Goal: Information Seeking & Learning: Learn about a topic

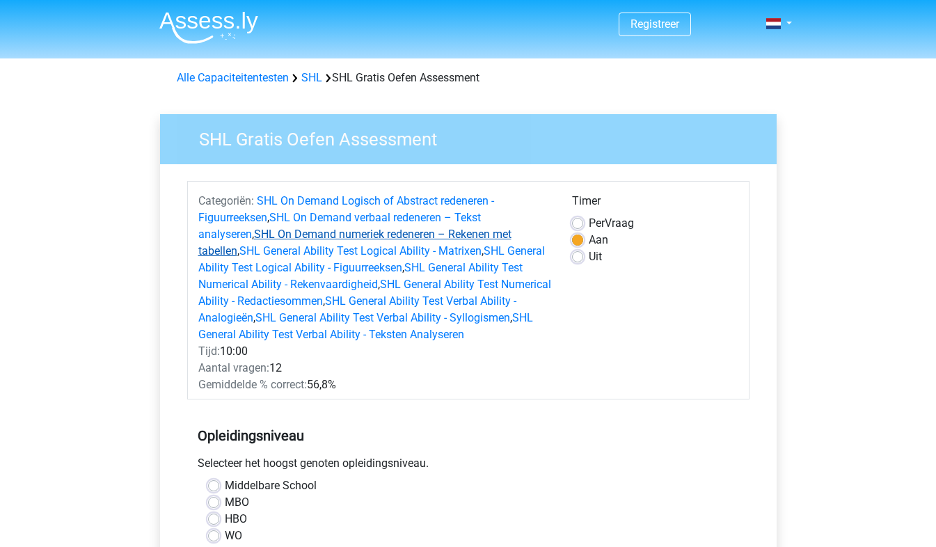
click at [343, 234] on link "SHL On Demand numeriek redeneren – Rekenen met tabellen" at bounding box center [354, 242] width 313 height 30
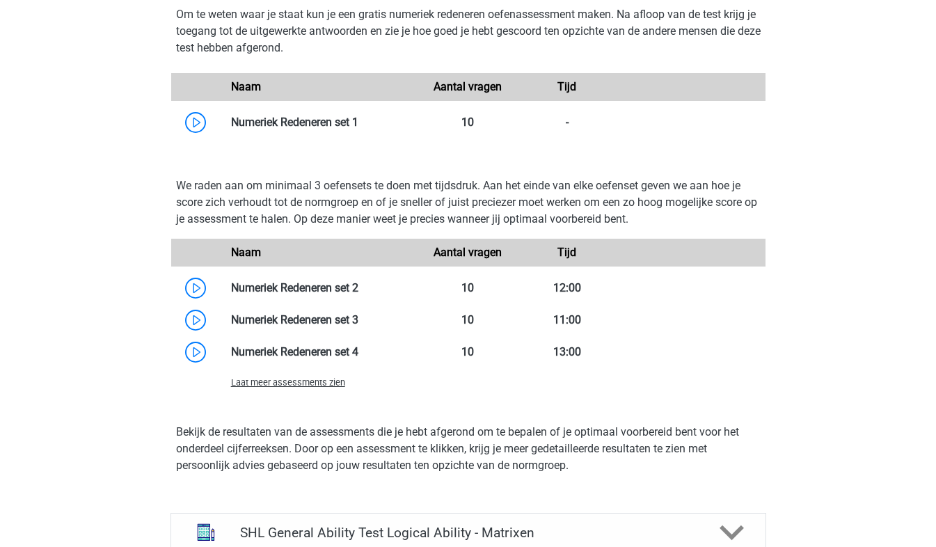
scroll to position [1283, 0]
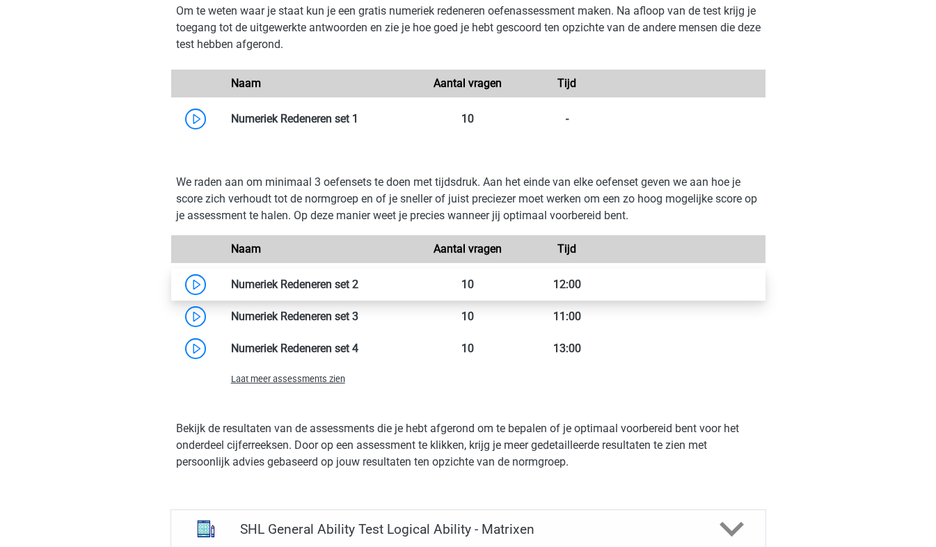
click at [358, 278] on link at bounding box center [358, 284] width 0 height 13
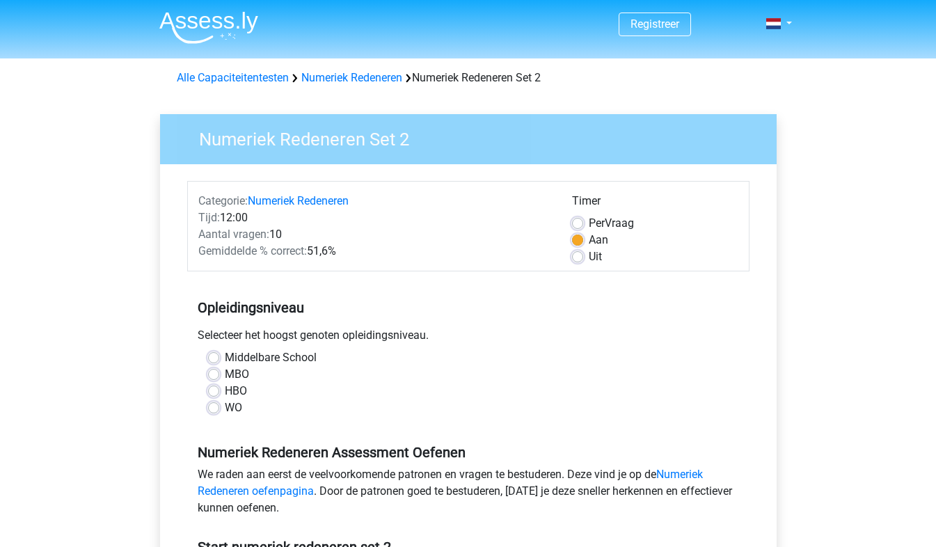
click at [225, 406] on label "WO" at bounding box center [233, 407] width 17 height 17
click at [209, 406] on input "WO" at bounding box center [213, 406] width 11 height 14
radio input "true"
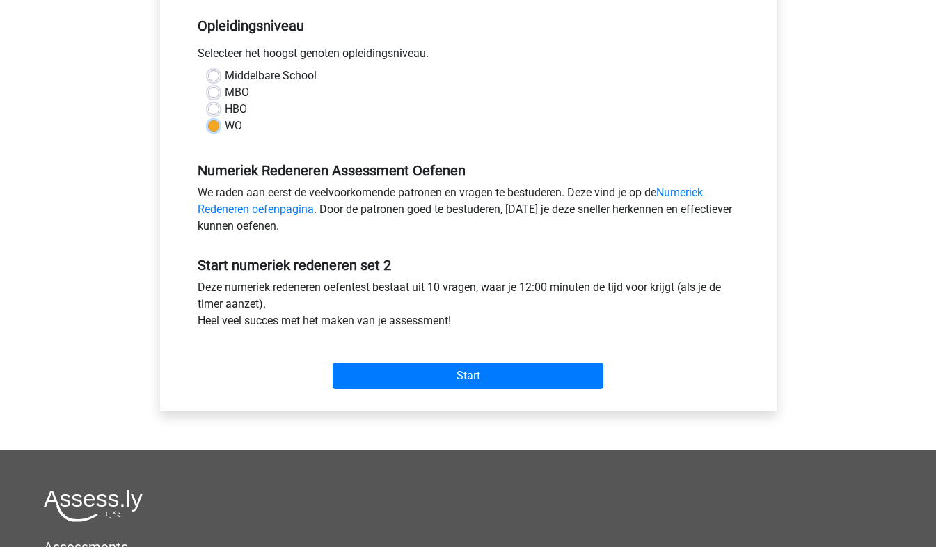
scroll to position [282, 0]
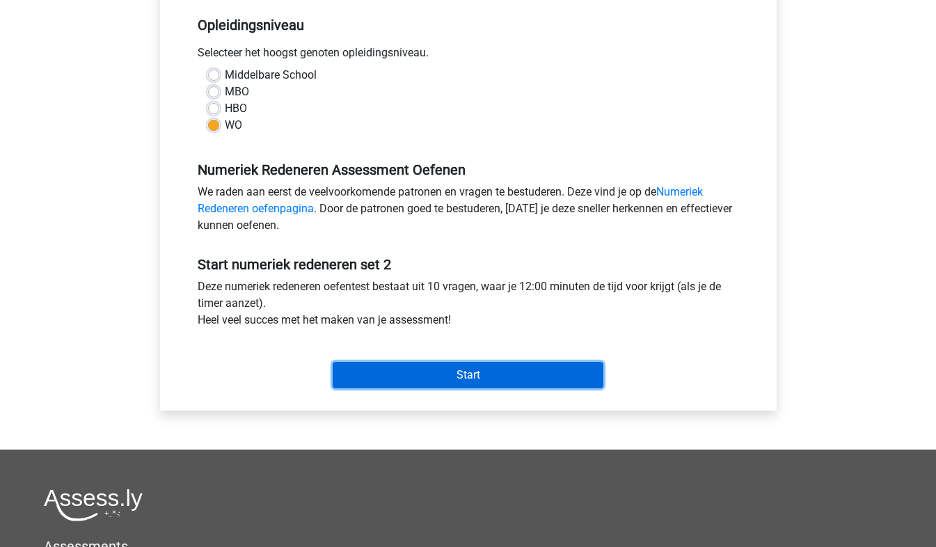
click at [561, 374] on input "Start" at bounding box center [467, 375] width 271 height 26
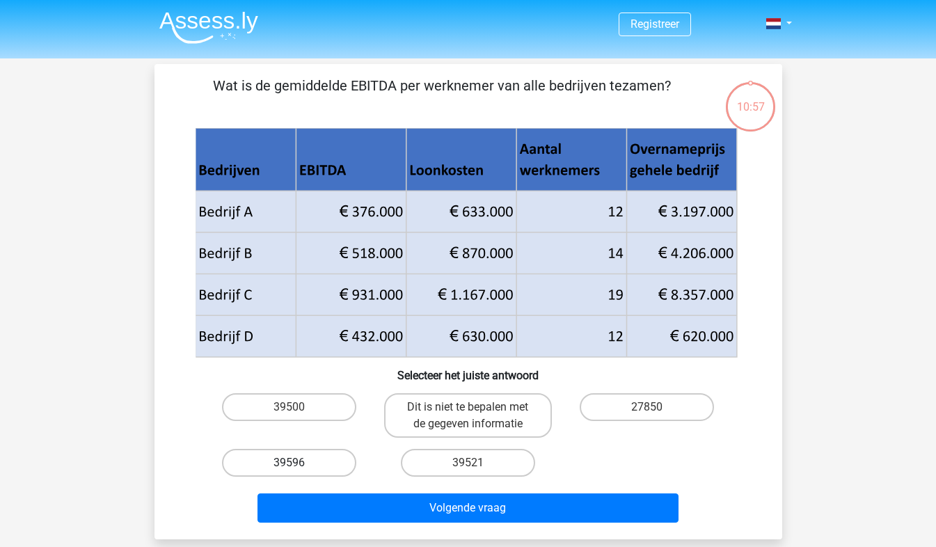
click at [303, 471] on label "39596" at bounding box center [289, 463] width 134 height 28
click at [298, 471] on input "39596" at bounding box center [293, 467] width 9 height 9
radio input "true"
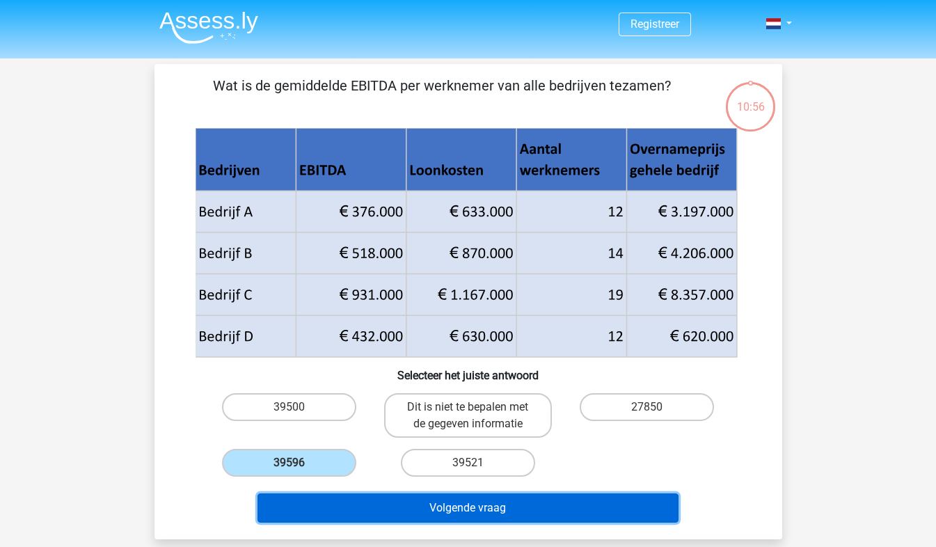
click at [337, 506] on button "Volgende vraag" at bounding box center [467, 507] width 421 height 29
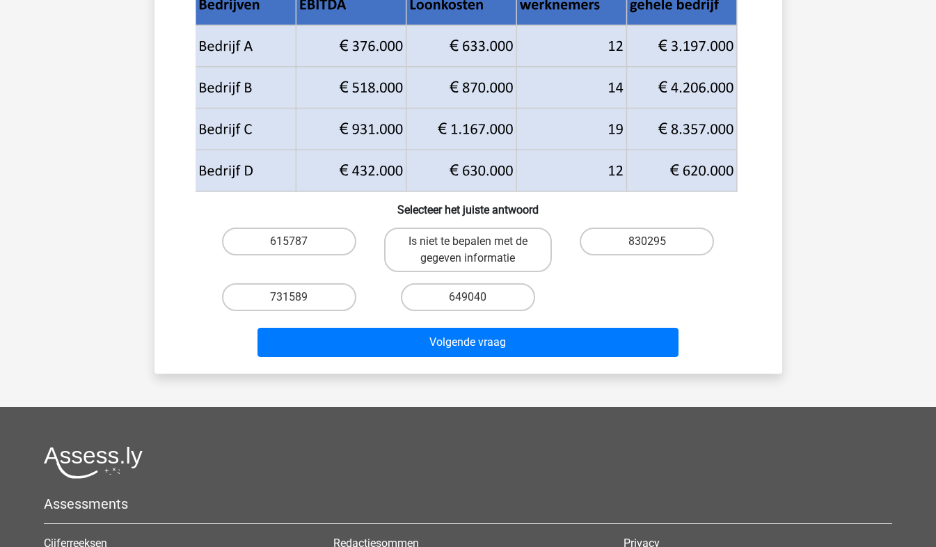
scroll to position [223, 0]
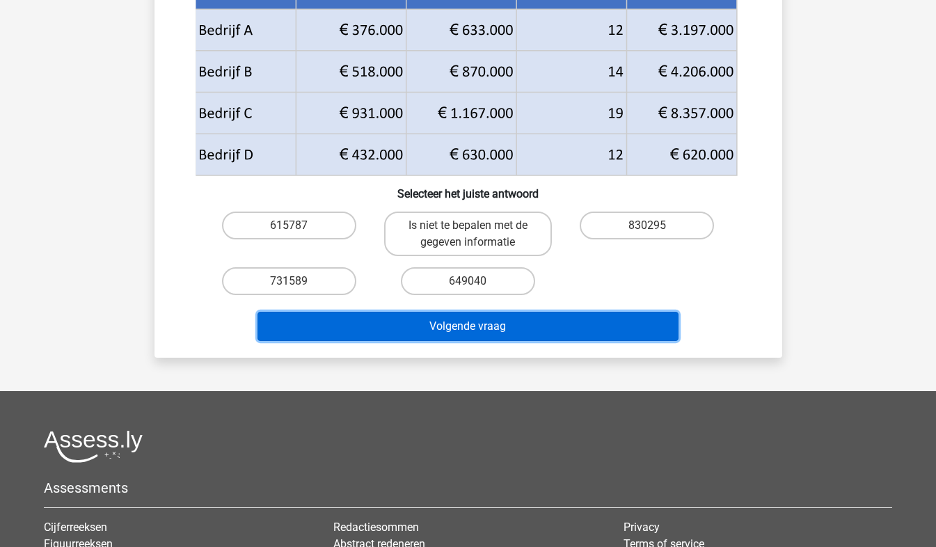
click at [481, 334] on button "Volgende vraag" at bounding box center [467, 326] width 421 height 29
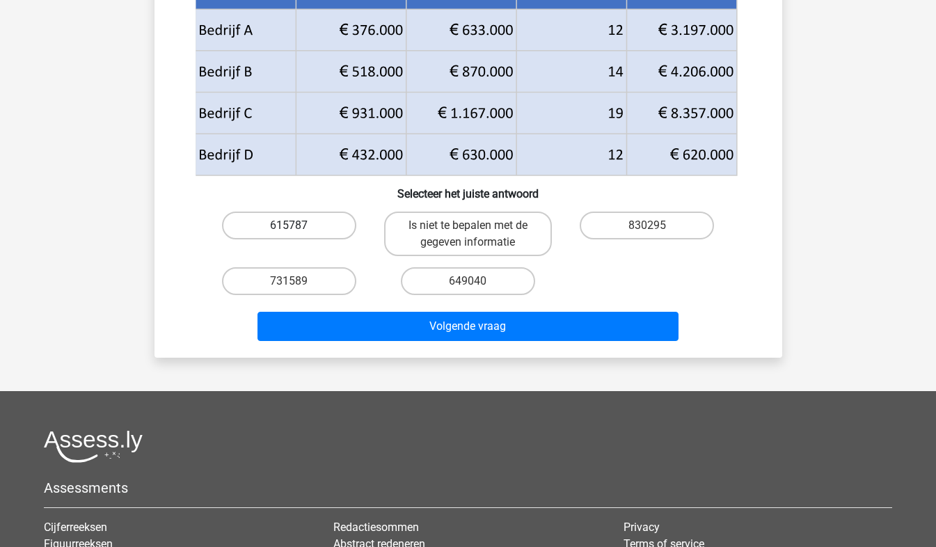
click at [331, 227] on label "615787" at bounding box center [289, 225] width 134 height 28
click at [298, 227] on input "615787" at bounding box center [293, 229] width 9 height 9
radio input "true"
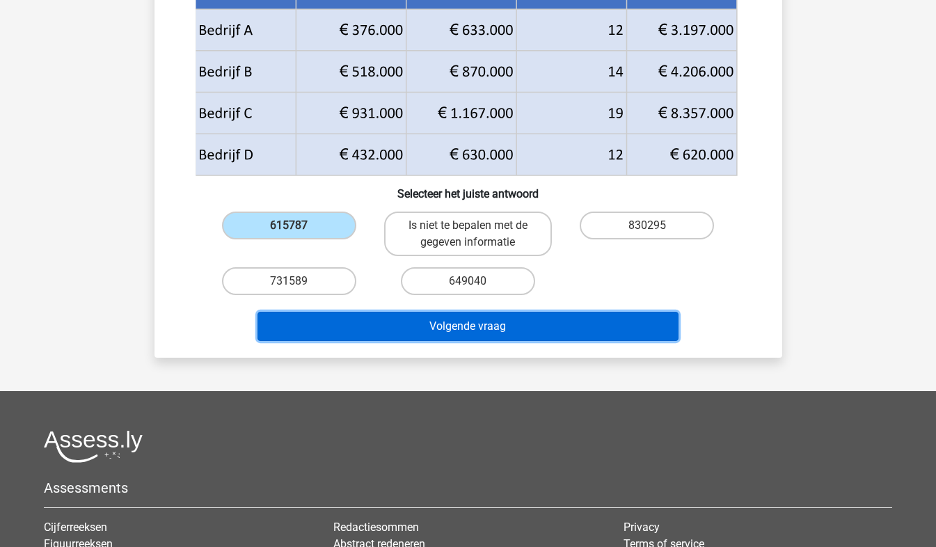
click at [358, 333] on button "Volgende vraag" at bounding box center [467, 326] width 421 height 29
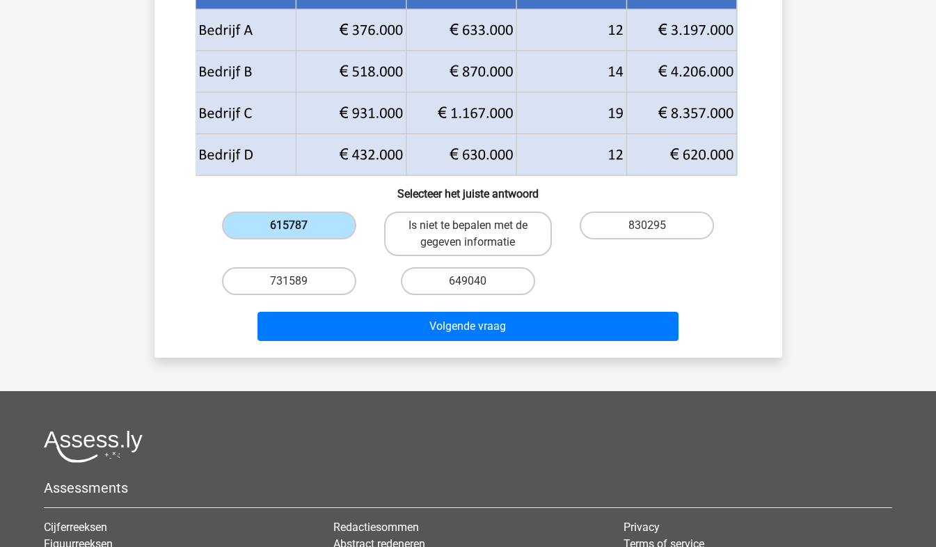
click at [314, 225] on label "615787" at bounding box center [289, 225] width 134 height 28
click at [298, 225] on input "615787" at bounding box center [293, 229] width 9 height 9
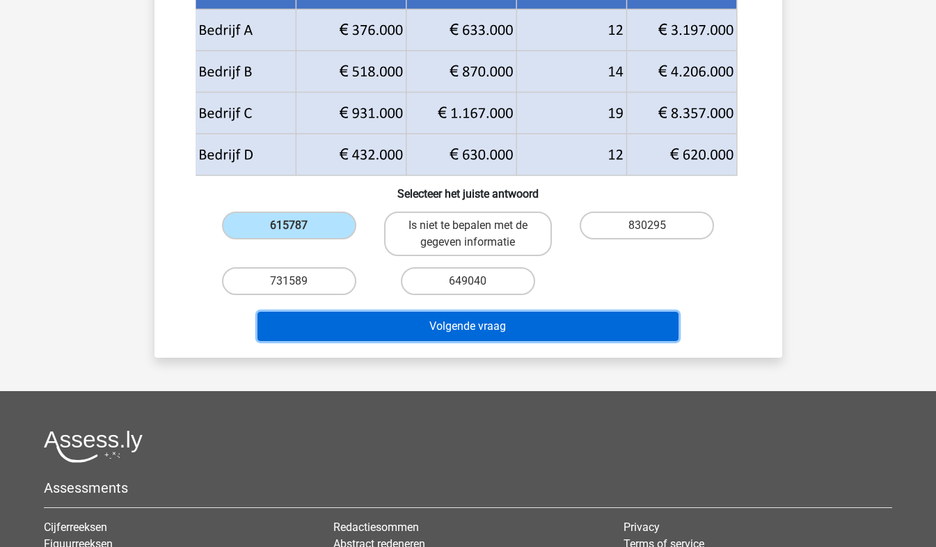
click at [378, 323] on button "Volgende vraag" at bounding box center [467, 326] width 421 height 29
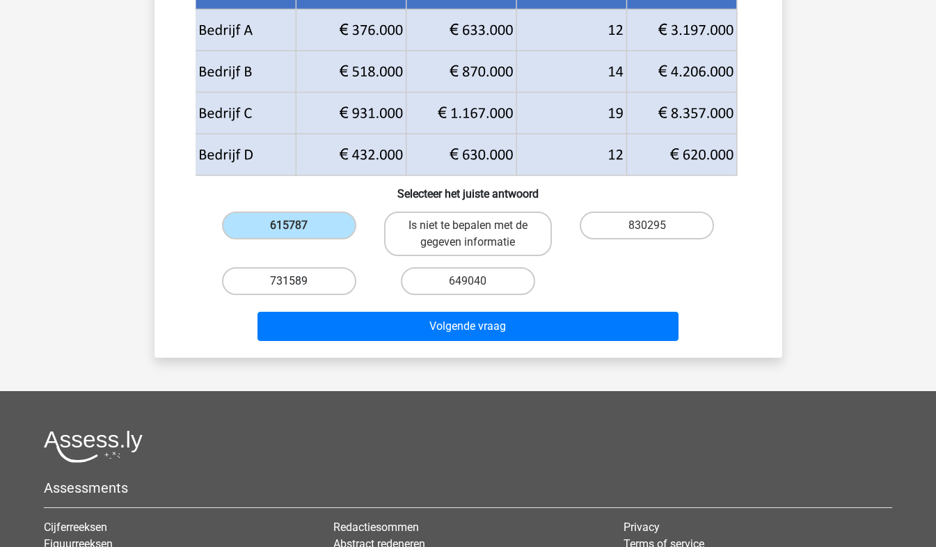
click at [326, 274] on label "731589" at bounding box center [289, 281] width 134 height 28
click at [298, 281] on input "731589" at bounding box center [293, 285] width 9 height 9
radio input "true"
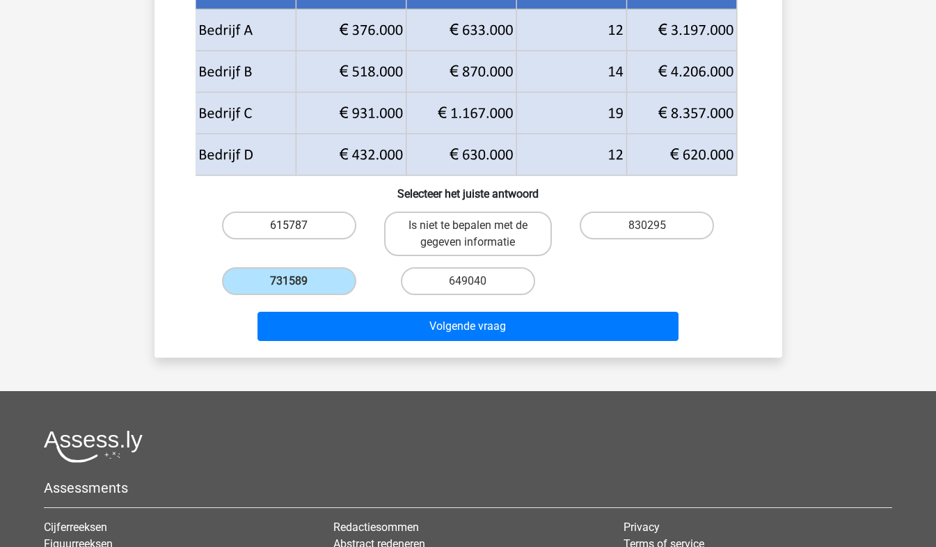
click at [314, 225] on label "615787" at bounding box center [289, 225] width 134 height 28
click at [298, 225] on input "615787" at bounding box center [293, 229] width 9 height 9
radio input "true"
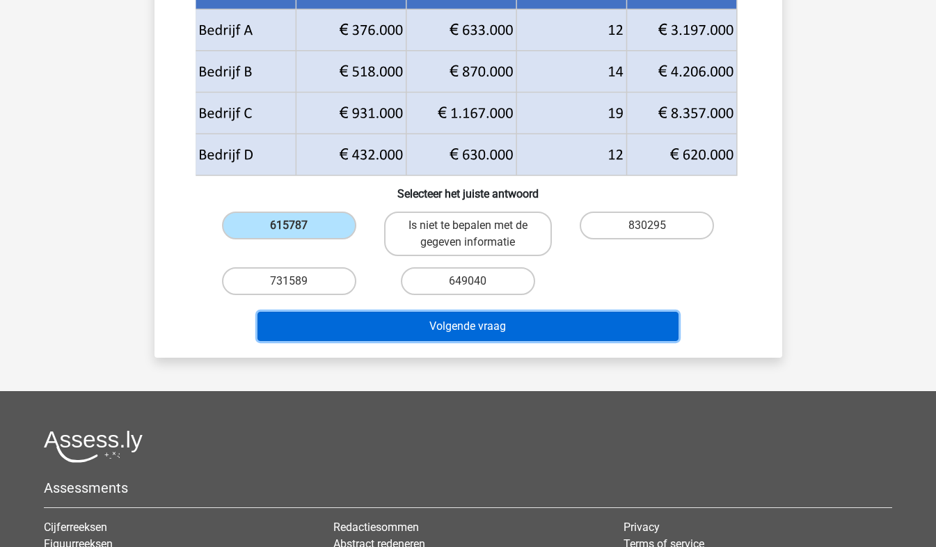
click at [344, 321] on button "Volgende vraag" at bounding box center [467, 326] width 421 height 29
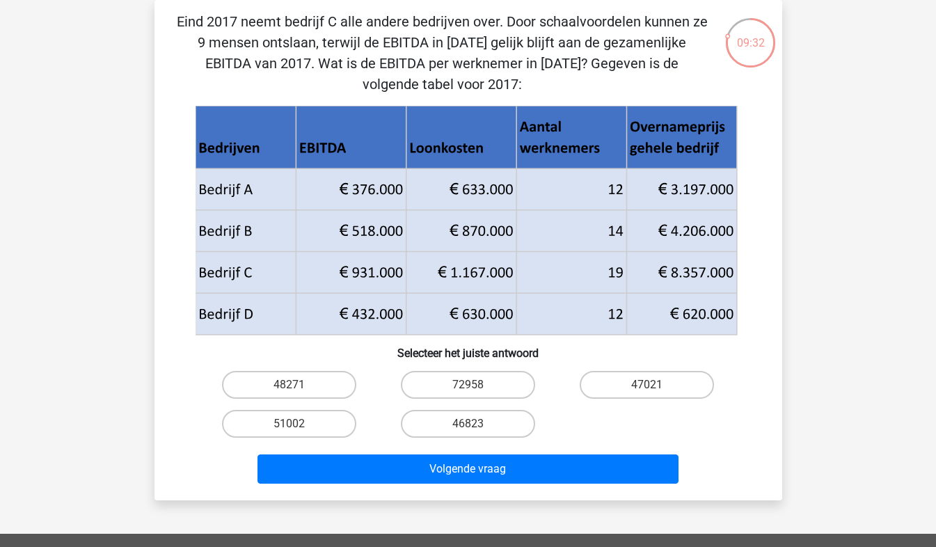
scroll to position [0, 0]
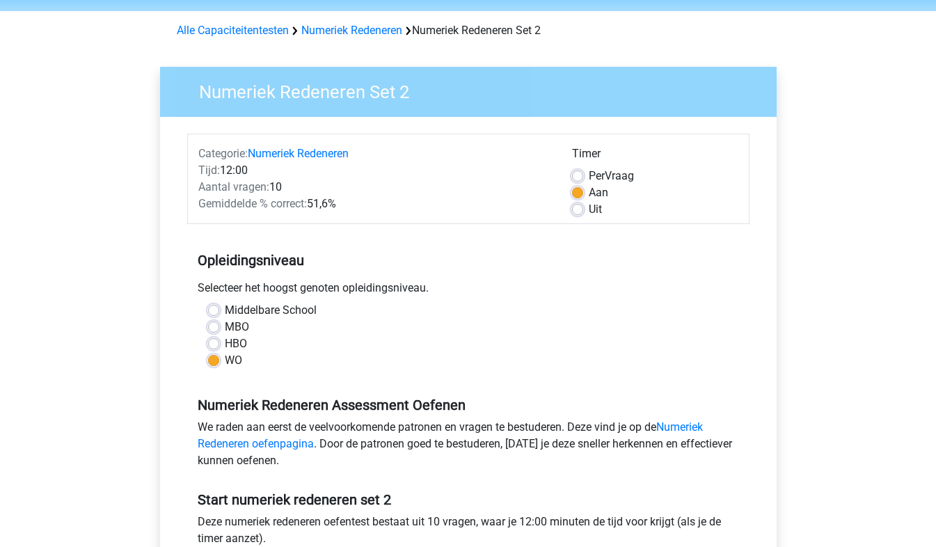
scroll to position [47, 0]
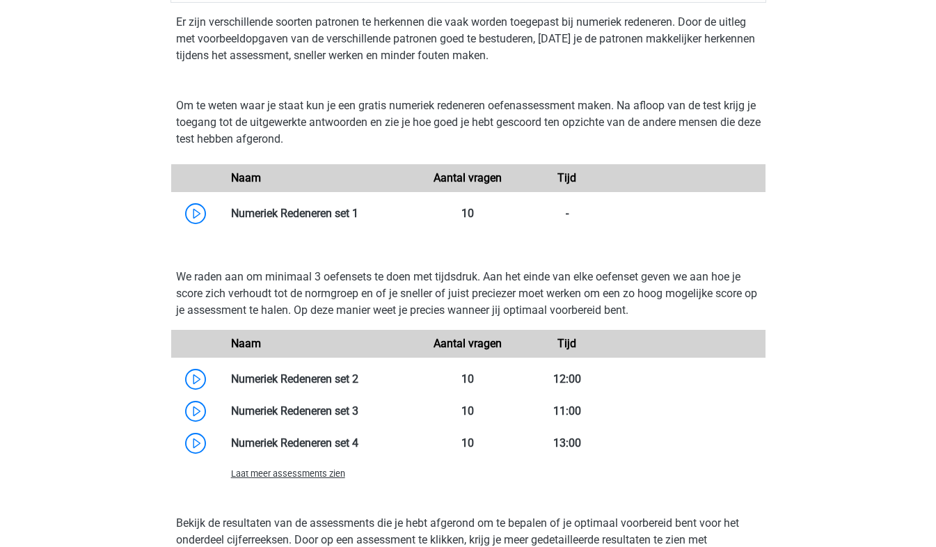
scroll to position [1187, 0]
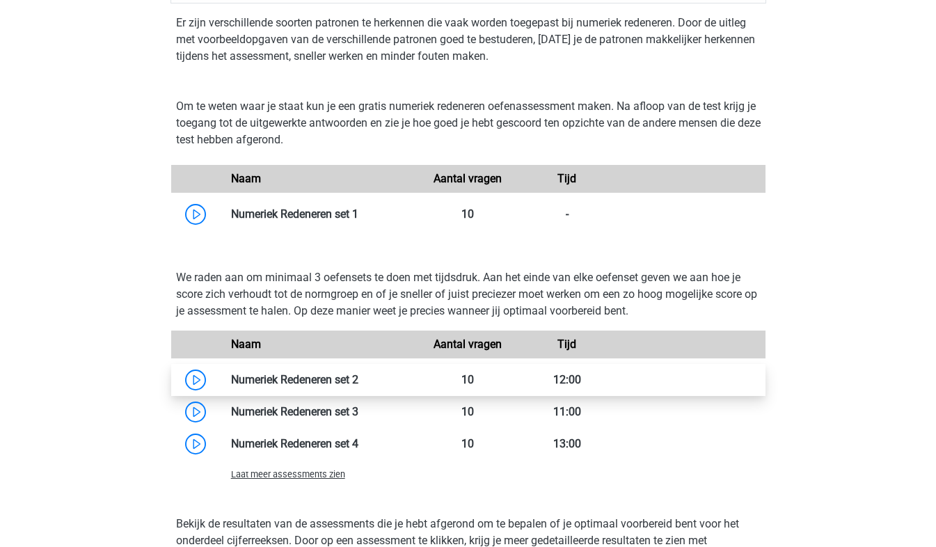
click at [358, 376] on link at bounding box center [358, 379] width 0 height 13
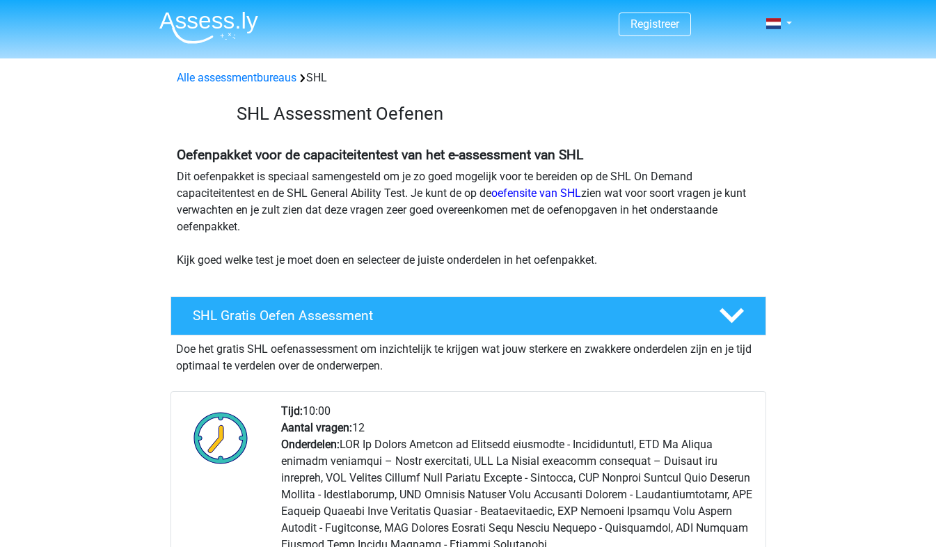
scroll to position [1187, 0]
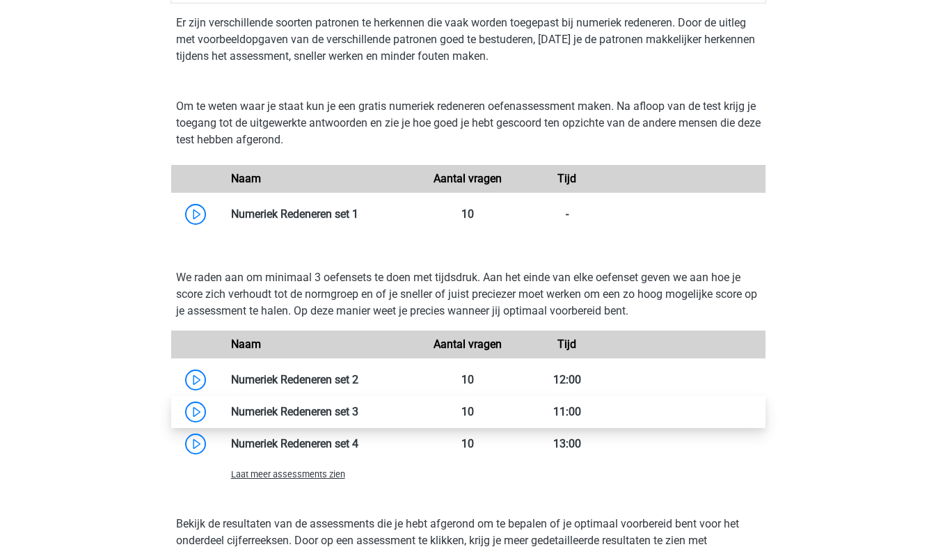
click at [358, 406] on link at bounding box center [358, 411] width 0 height 13
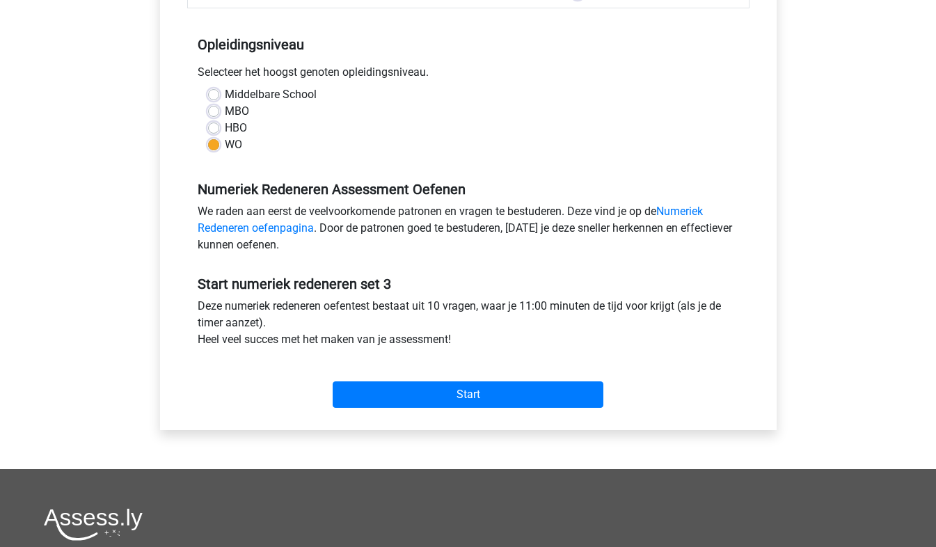
scroll to position [301, 0]
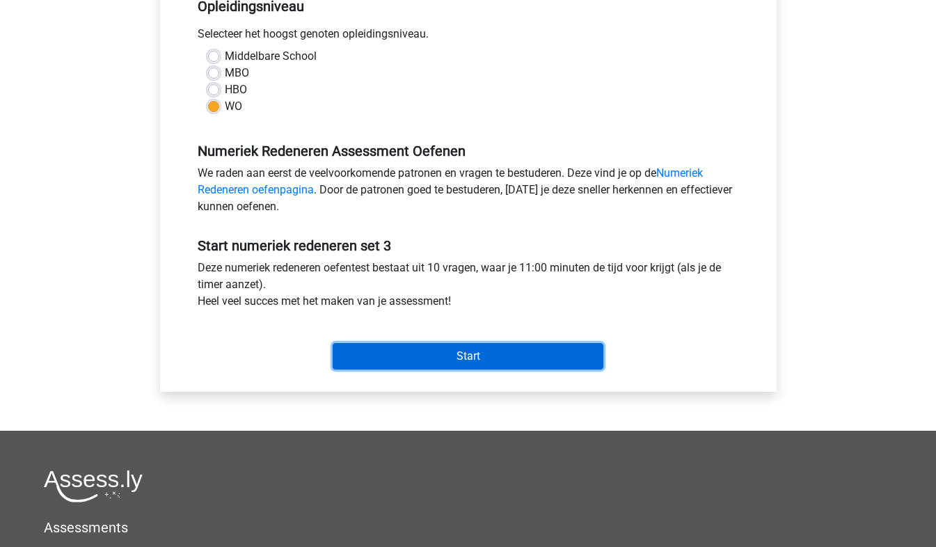
click at [538, 362] on input "Start" at bounding box center [467, 356] width 271 height 26
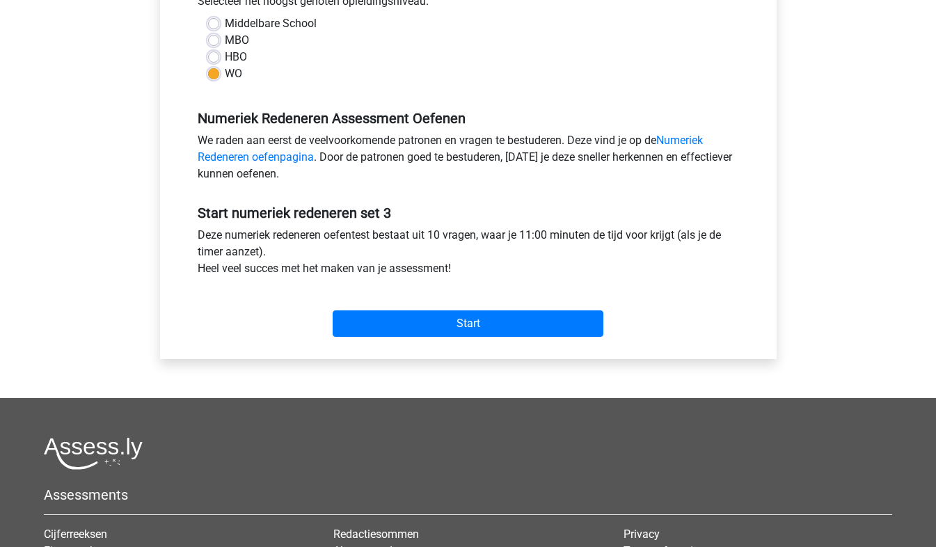
scroll to position [344, 0]
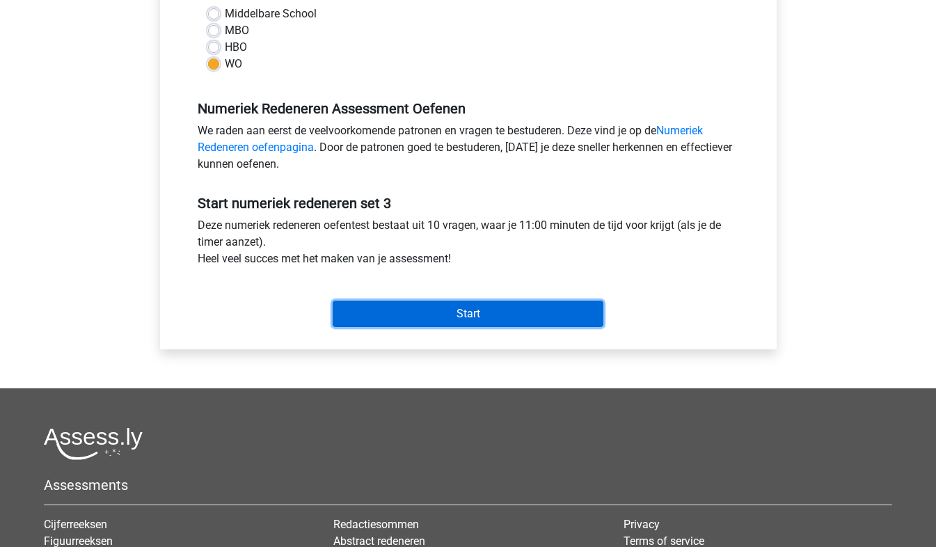
click at [449, 318] on input "Start" at bounding box center [467, 313] width 271 height 26
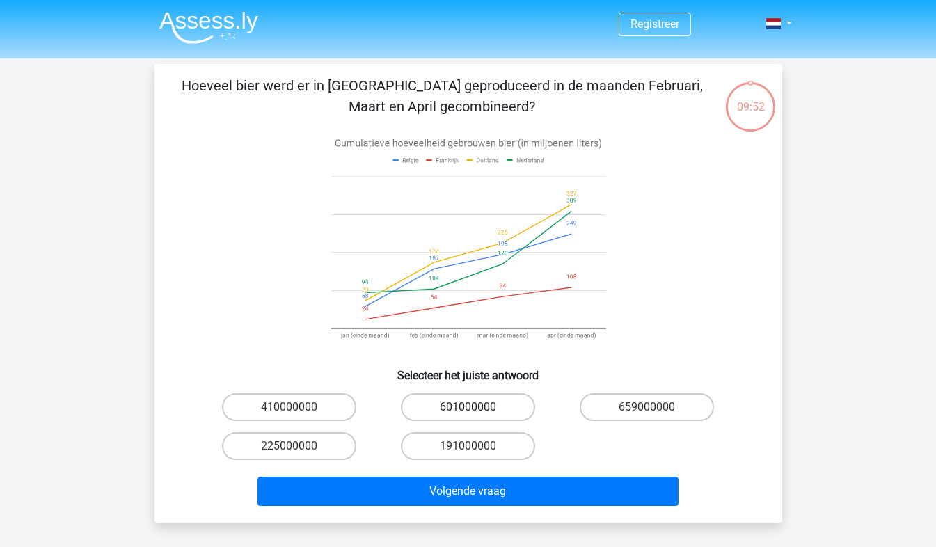
click at [470, 404] on label "601000000" at bounding box center [468, 407] width 134 height 28
click at [470, 407] on input "601000000" at bounding box center [471, 411] width 9 height 9
radio input "true"
click at [470, 404] on label "601000000" at bounding box center [468, 407] width 134 height 28
click at [470, 407] on input "601000000" at bounding box center [471, 411] width 9 height 9
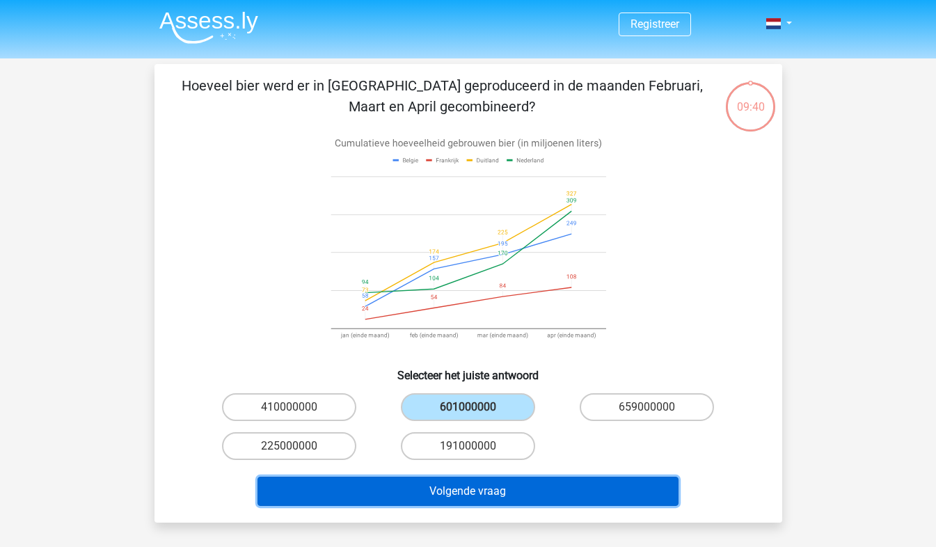
click at [488, 491] on button "Volgende vraag" at bounding box center [467, 490] width 421 height 29
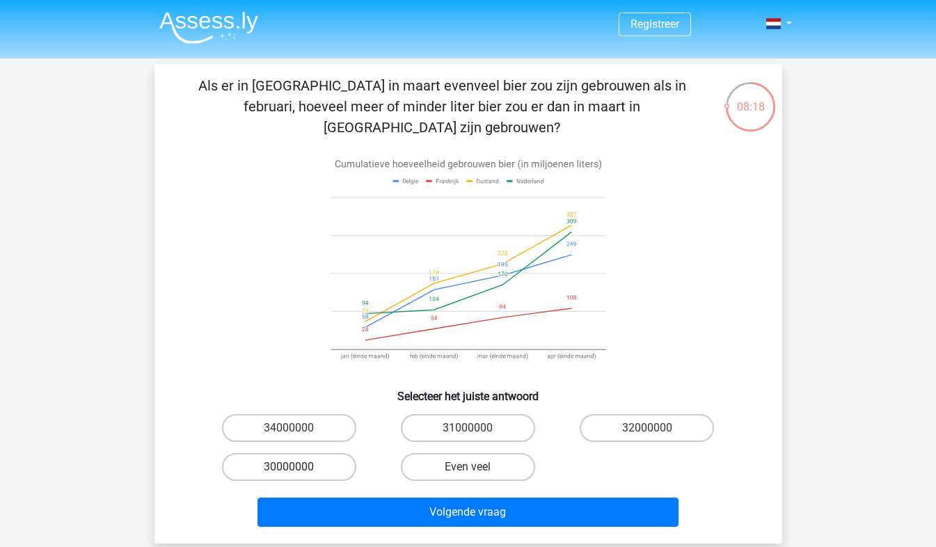
click at [310, 453] on label "30000000" at bounding box center [289, 467] width 134 height 28
click at [298, 467] on input "30000000" at bounding box center [293, 471] width 9 height 9
radio input "true"
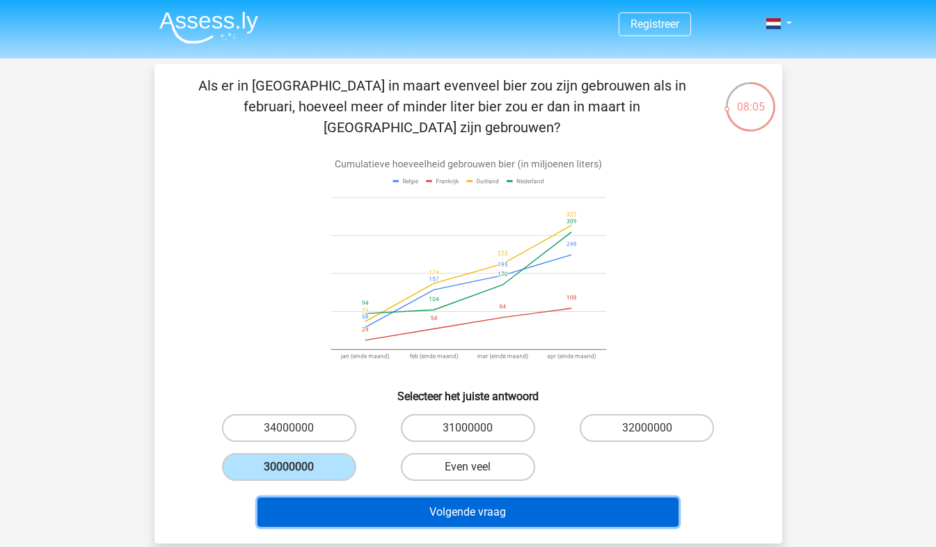
click at [476, 497] on button "Volgende vraag" at bounding box center [467, 511] width 421 height 29
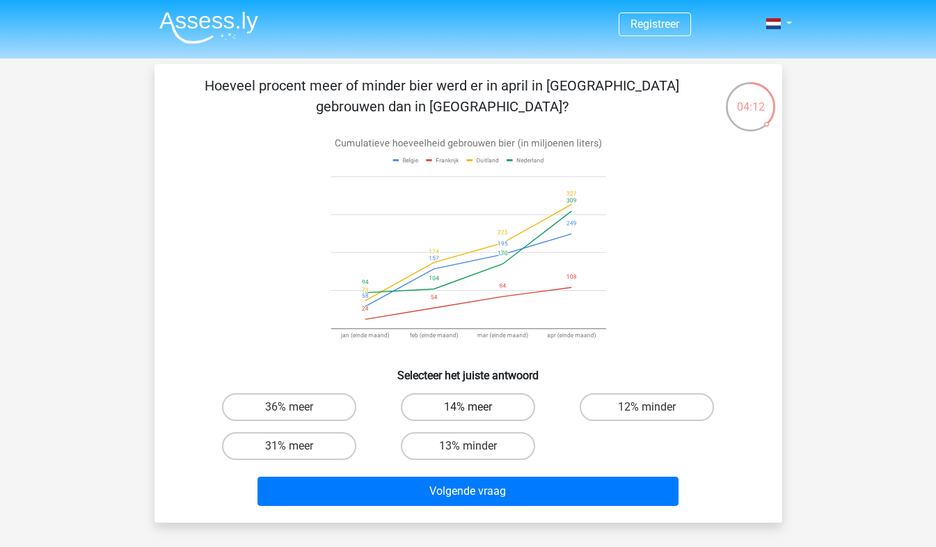
click at [449, 403] on label "14% meer" at bounding box center [468, 407] width 134 height 28
click at [467, 407] on input "14% meer" at bounding box center [471, 411] width 9 height 9
radio input "true"
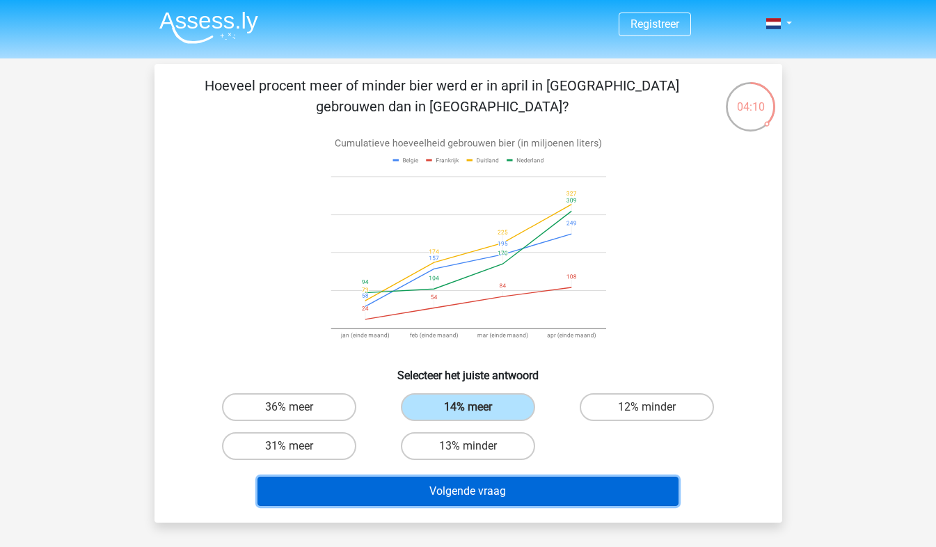
click at [449, 488] on button "Volgende vraag" at bounding box center [467, 490] width 421 height 29
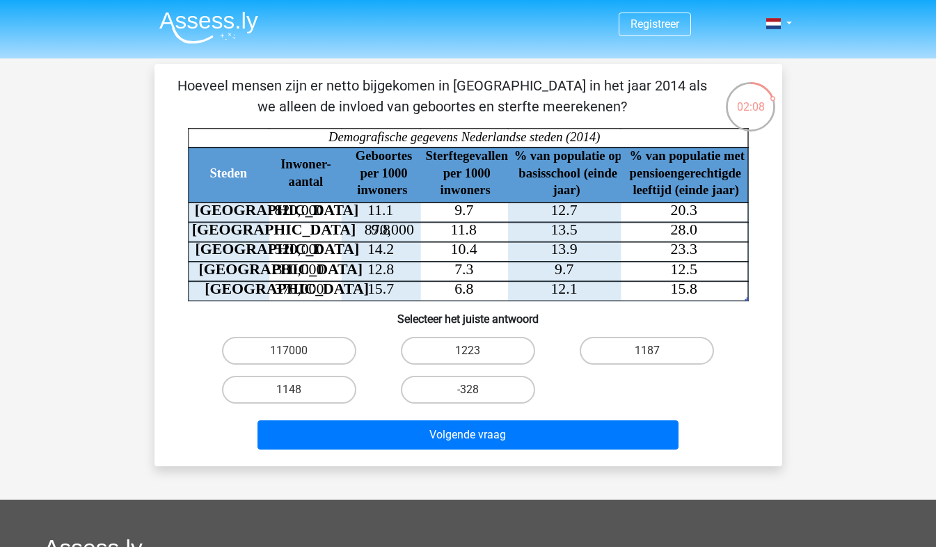
click at [292, 398] on input "1148" at bounding box center [293, 394] width 9 height 9
radio input "true"
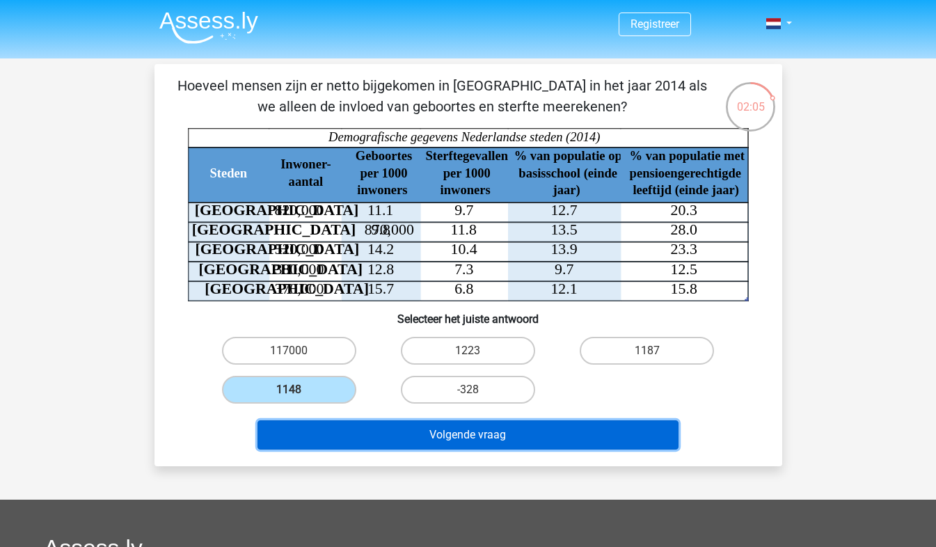
click at [344, 437] on button "Volgende vraag" at bounding box center [467, 434] width 421 height 29
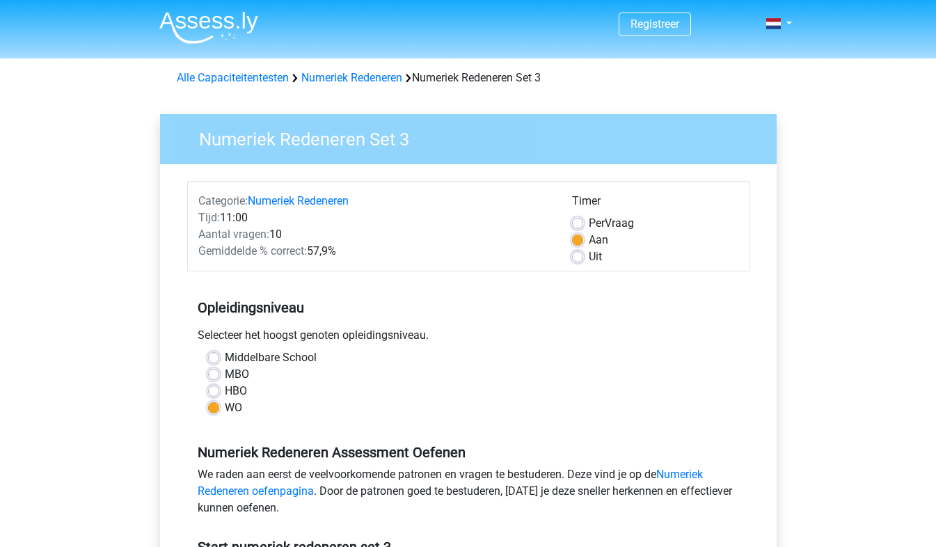
scroll to position [344, 0]
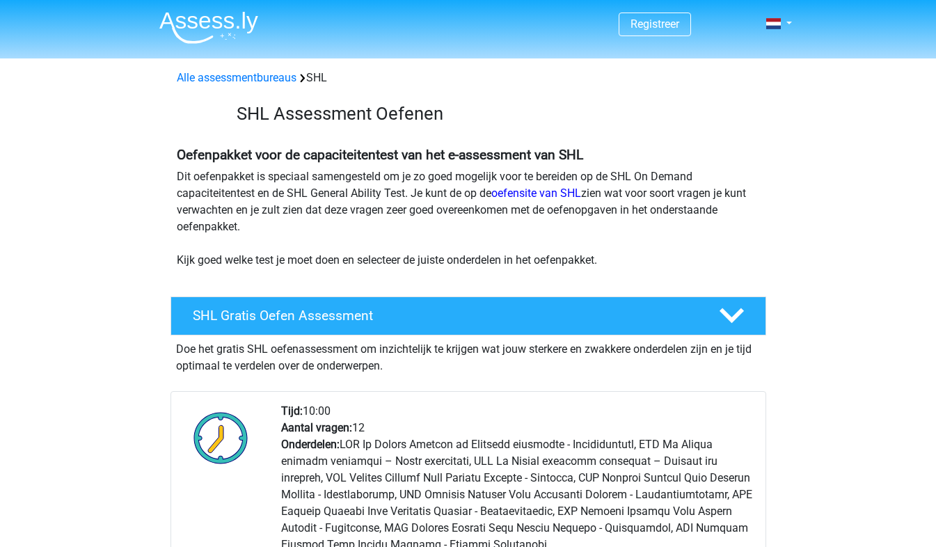
scroll to position [1206, 0]
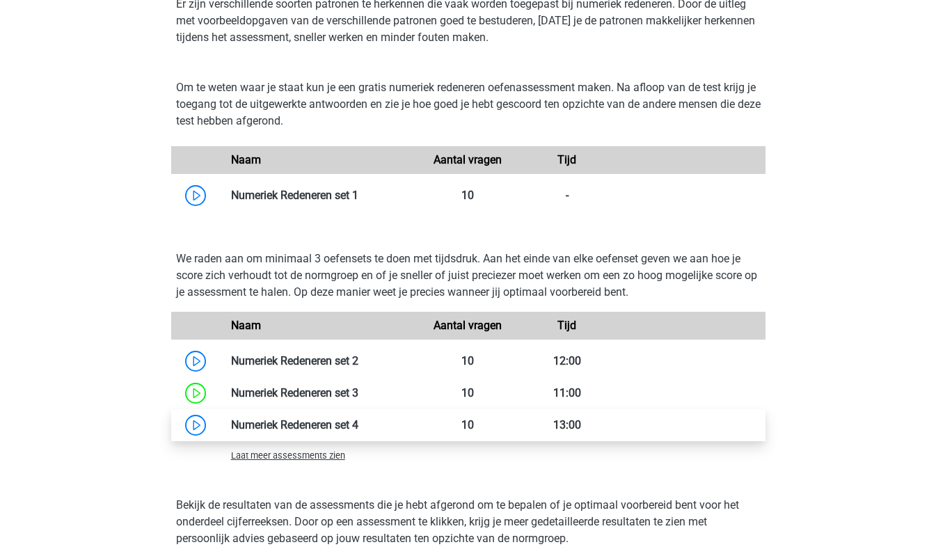
click at [358, 431] on link at bounding box center [358, 424] width 0 height 13
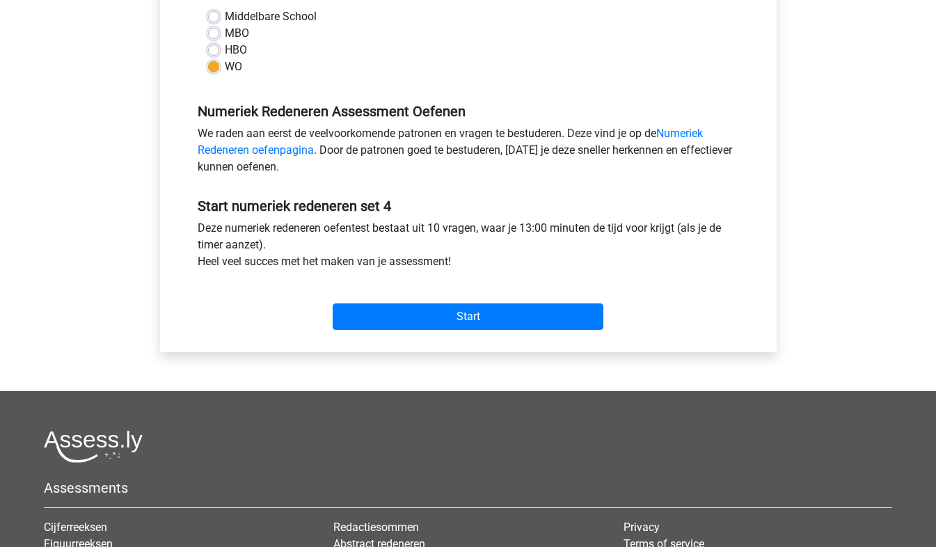
scroll to position [342, 0]
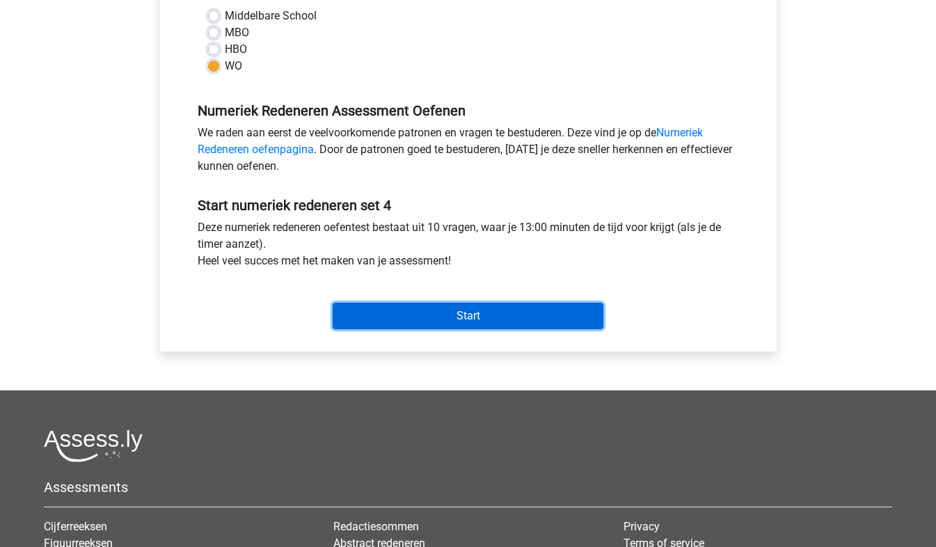
click at [491, 314] on input "Start" at bounding box center [467, 316] width 271 height 26
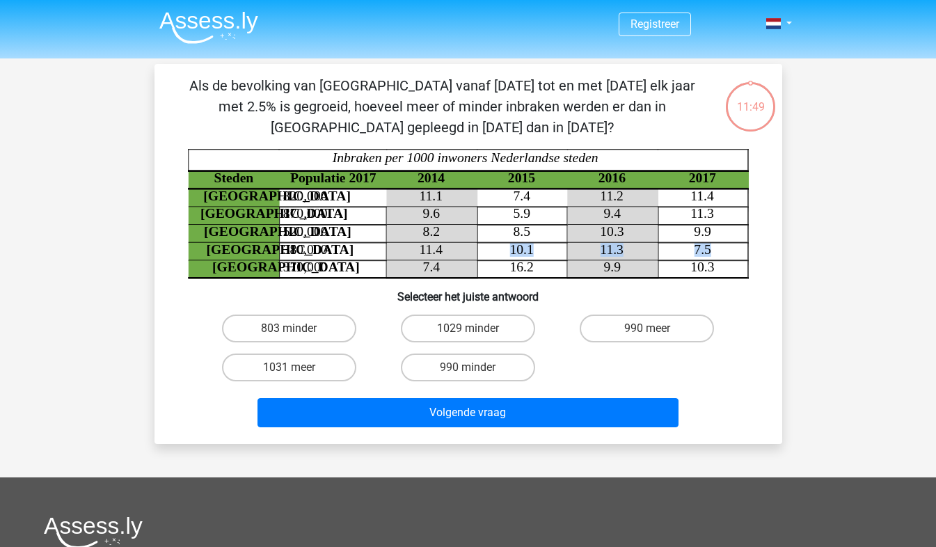
drag, startPoint x: 509, startPoint y: 253, endPoint x: 719, endPoint y: 248, distance: 210.1
click at [719, 248] on icon "Steden Populatie 2017 2014 2015 2016 2017 [GEOGRAPHIC_DATA] 820,000 11.1 7.4 11…" at bounding box center [468, 213] width 561 height 129
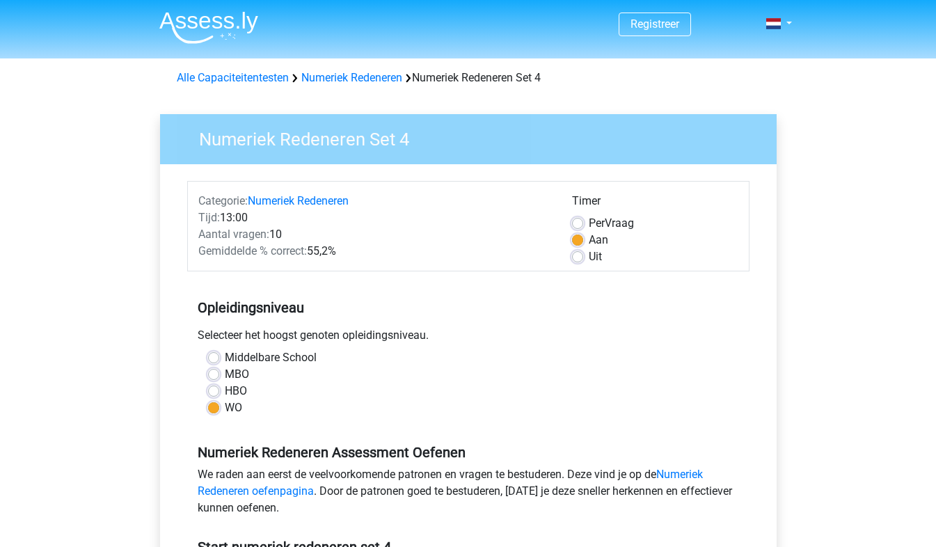
scroll to position [339, 0]
